Goal: Information Seeking & Learning: Learn about a topic

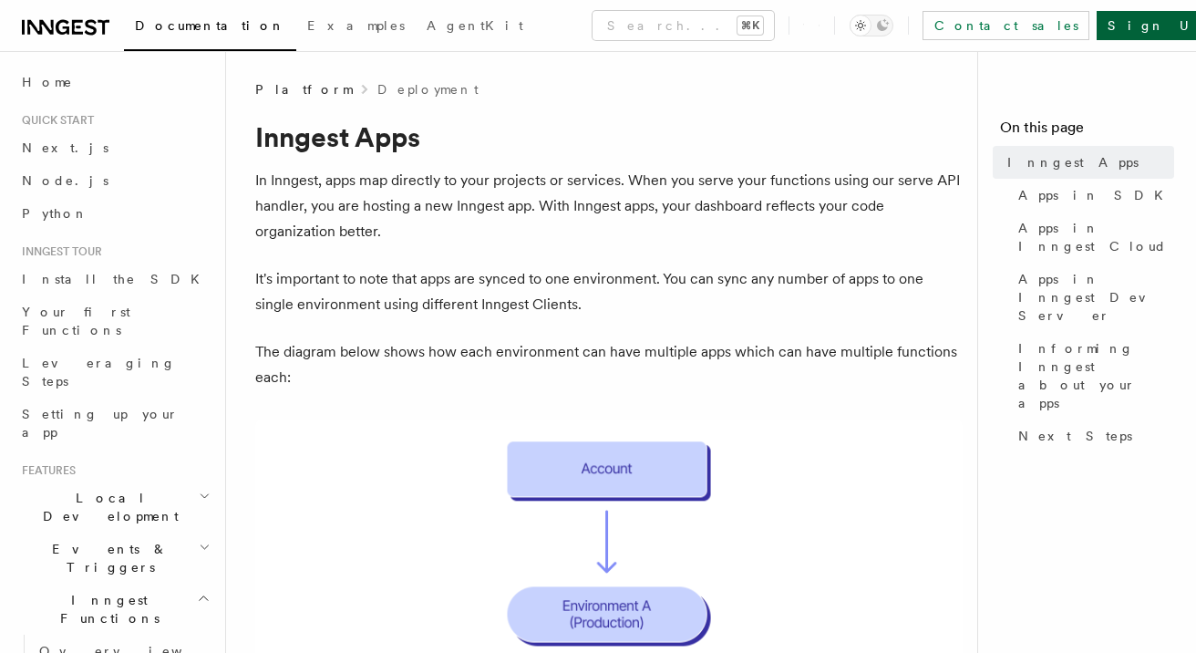
click at [1143, 36] on link "Sign Up" at bounding box center [1157, 25] width 120 height 29
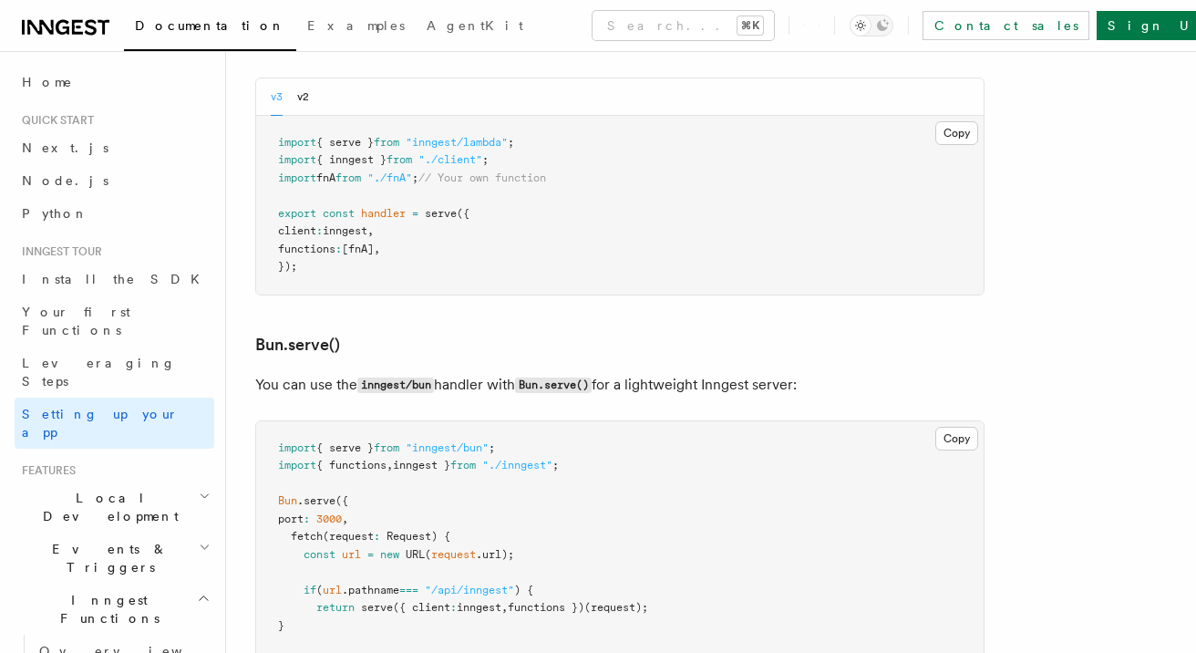
scroll to position [2162, 0]
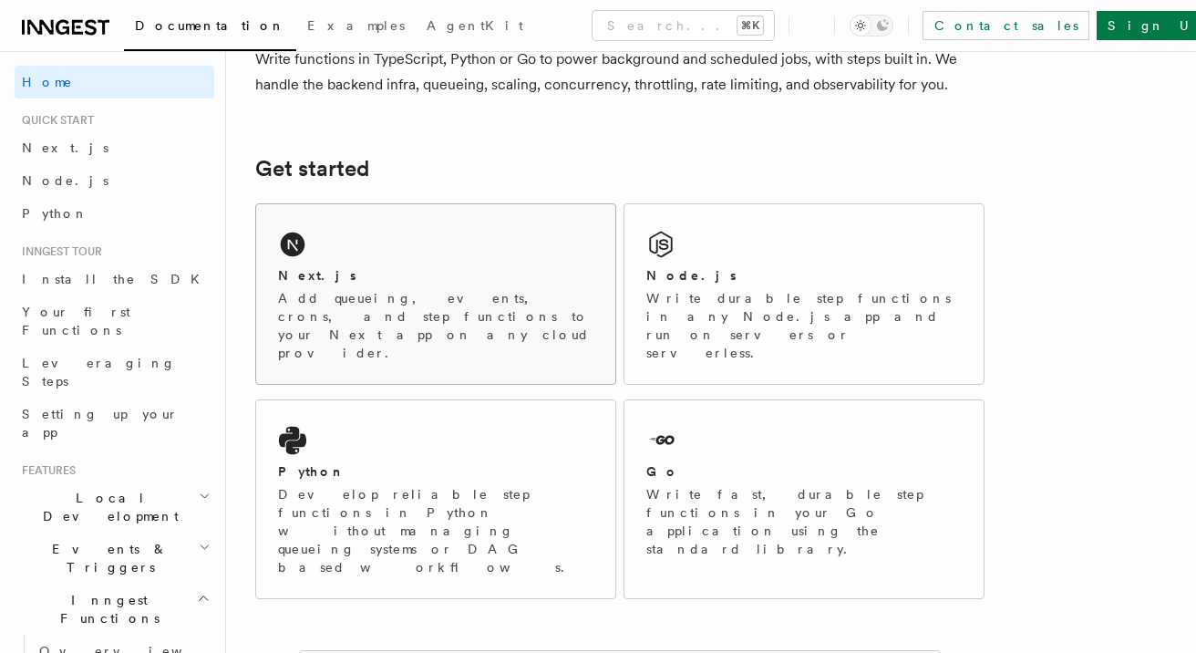
scroll to position [229, 0]
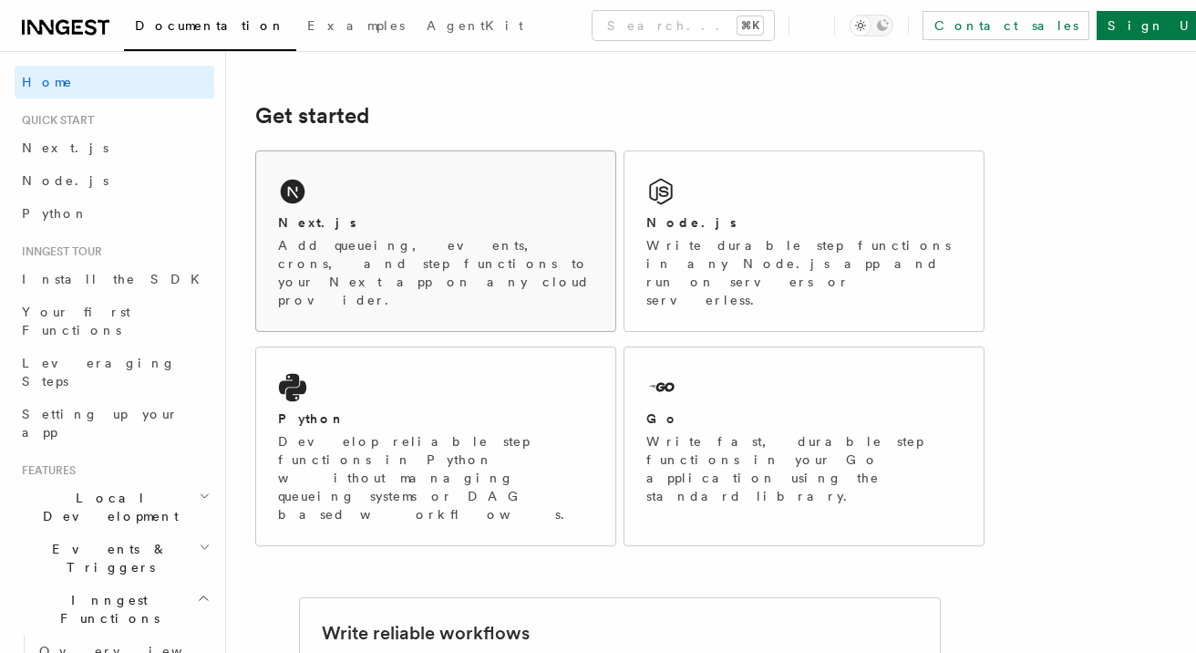
click at [453, 243] on p "Add queueing, events, crons, and step functions to your Next app on any cloud p…" at bounding box center [436, 272] width 316 height 73
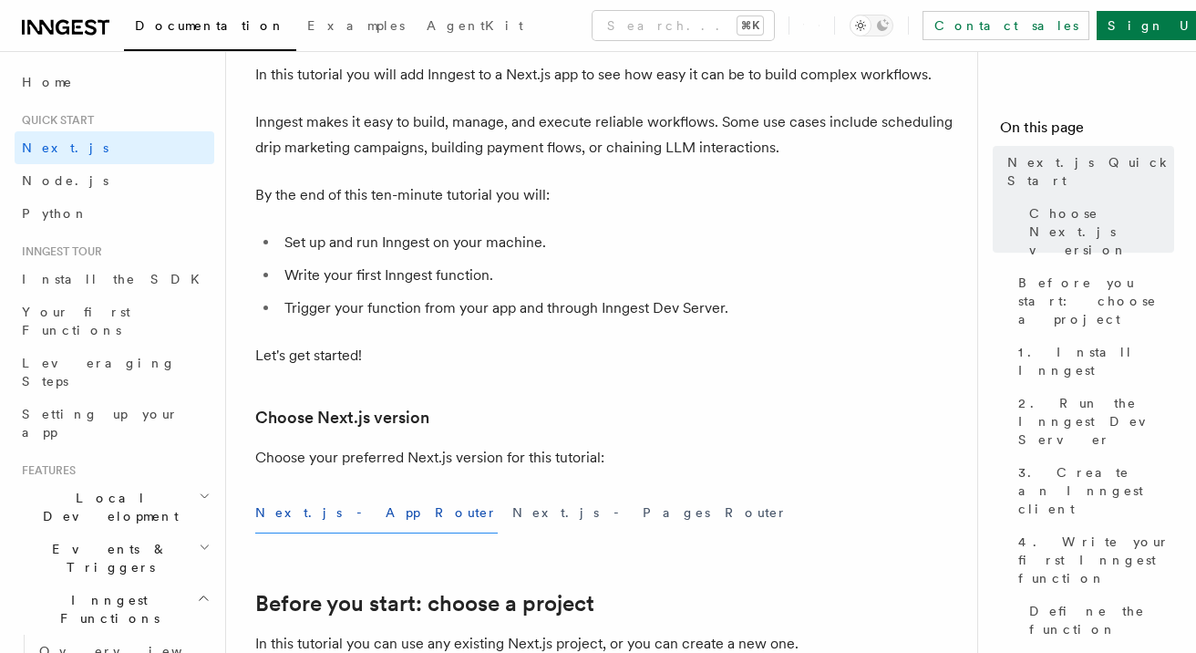
scroll to position [108, 0]
